Goal: Complete application form

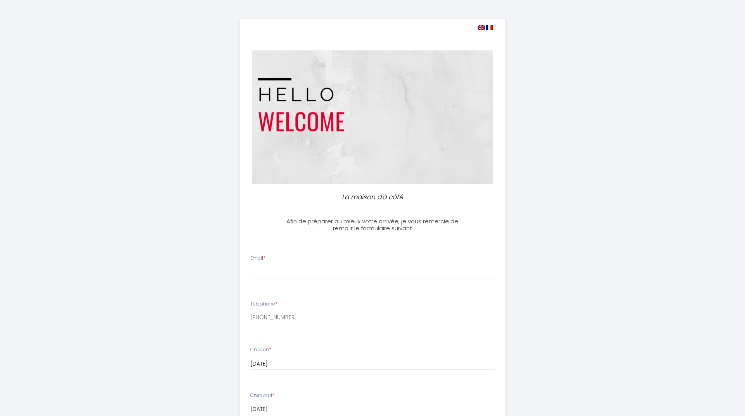
select select
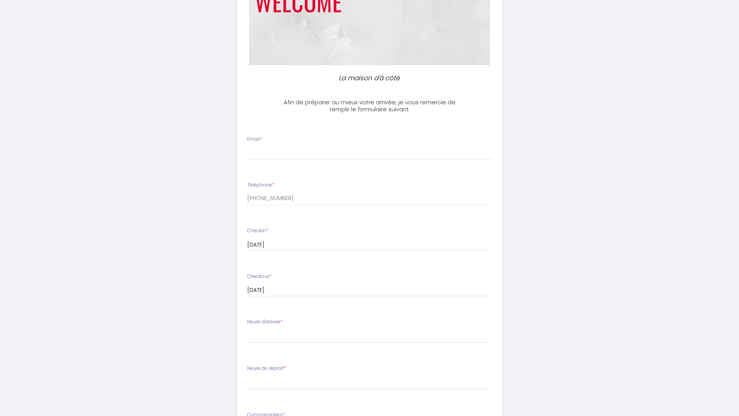
scroll to position [155, 0]
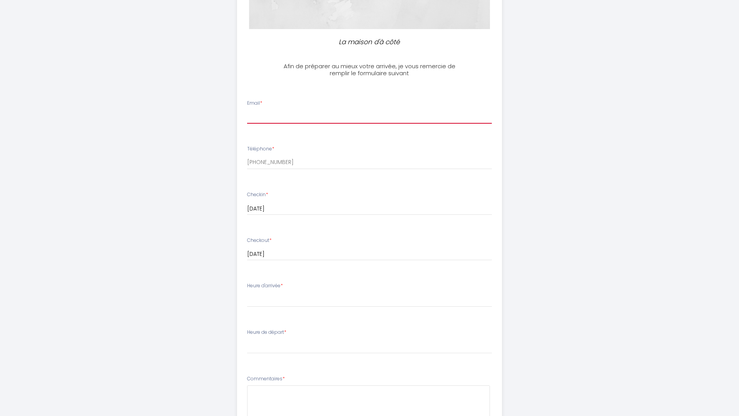
click at [279, 118] on input "Email *" at bounding box center [369, 117] width 245 height 14
type input "[EMAIL_ADDRESS][DOMAIN_NAME]"
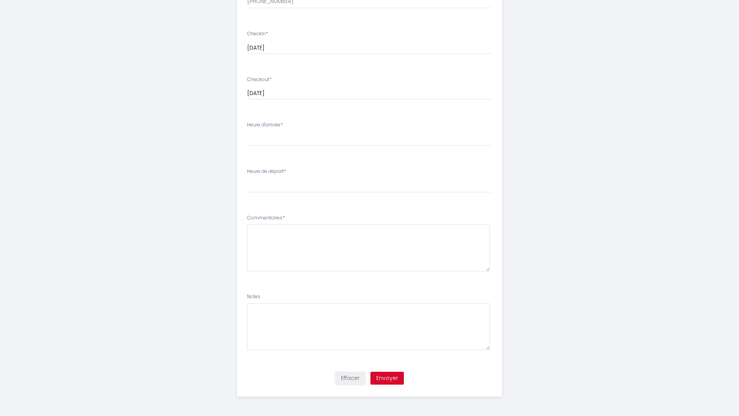
scroll to position [239, 0]
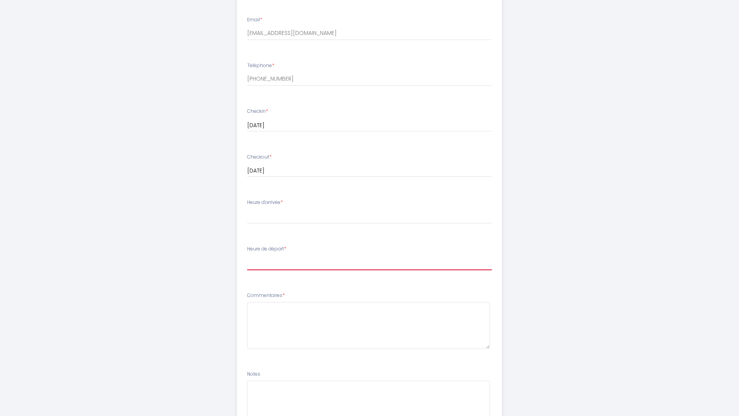
click at [271, 259] on select "00:00 00:30 01:00 01:30 02:00 02:30 03:00 03:30 04:00 04:30 05:00 05:30 06:00 0…" at bounding box center [369, 263] width 245 height 15
select select "10:00"
click at [247, 256] on select "00:00 00:30 01:00 01:30 02:00 02:30 03:00 03:30 04:00 04:30 05:00 05:30 06:00 0…" at bounding box center [369, 263] width 245 height 15
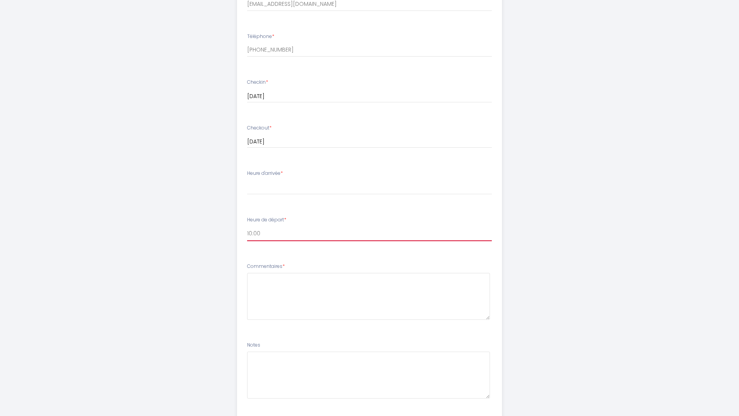
scroll to position [316, 0]
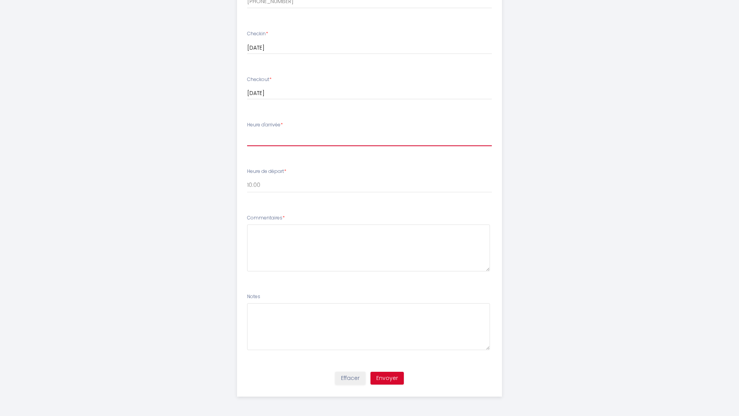
click at [253, 142] on select "17:00 17:30 18:00 18:30 19:00 19:30 20:00 20:30 21:00 21:30 22:00 22:30 23:00 2…" at bounding box center [369, 138] width 245 height 15
select select "18:00"
click at [247, 131] on select "17:00 17:30 18:00 18:30 19:00 19:30 20:00 20:30 21:00 21:30 22:00 22:30 23:00 2…" at bounding box center [369, 138] width 245 height 15
click at [394, 382] on button "Envoyer" at bounding box center [386, 378] width 33 height 13
type textarea "Merci beaucoup!"
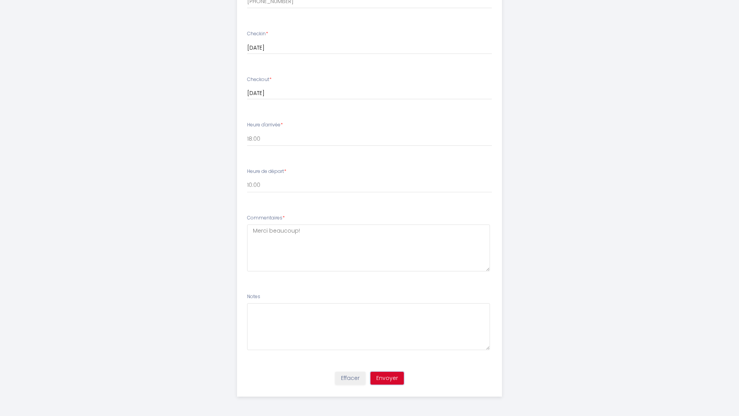
click at [386, 380] on button "Envoyer" at bounding box center [386, 378] width 33 height 13
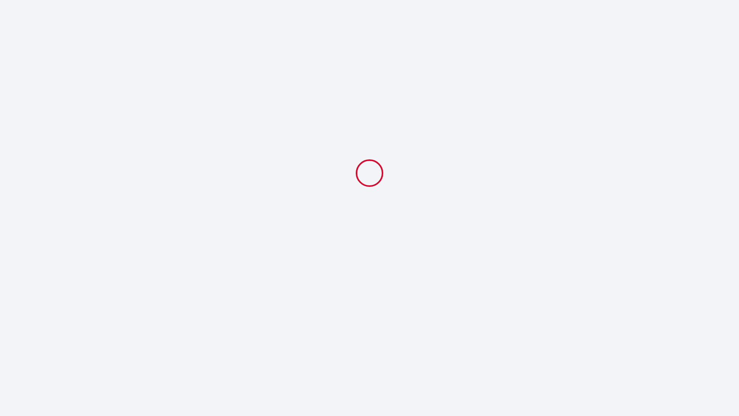
scroll to position [0, 0]
select select "18:00"
select select "10:00"
